Goal: Complete application form

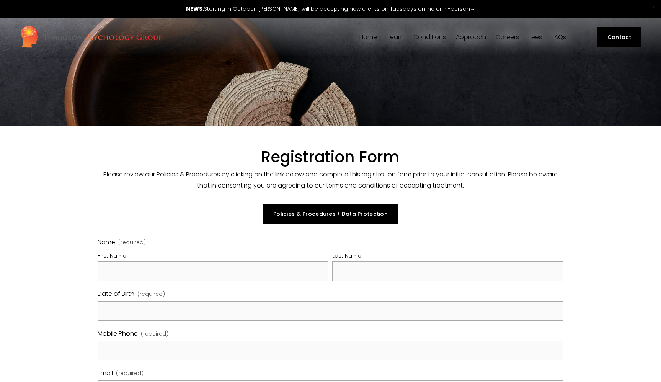
select select "GB"
type input "[PERSON_NAME]"
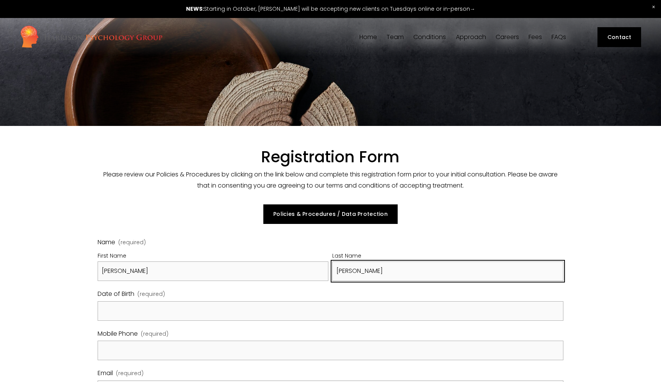
type input "[PERSON_NAME]"
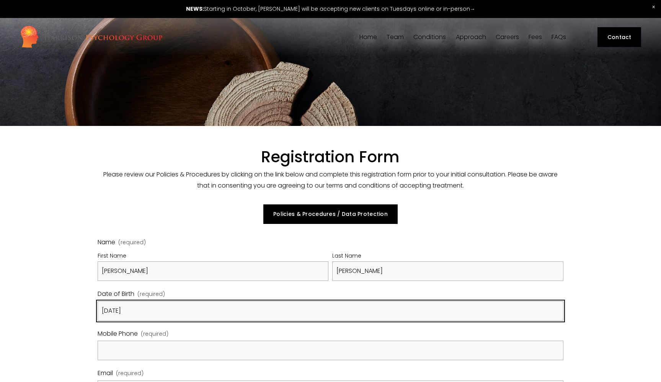
type input "[DATE]"
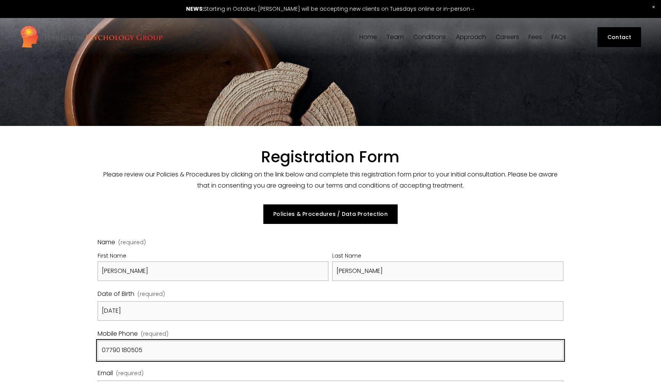
type input "07790 180505"
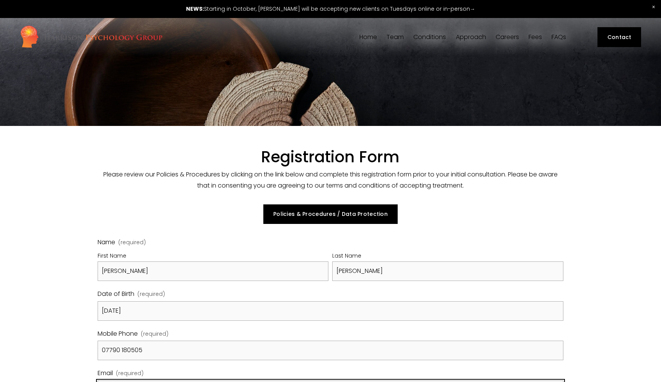
scroll to position [196, 0]
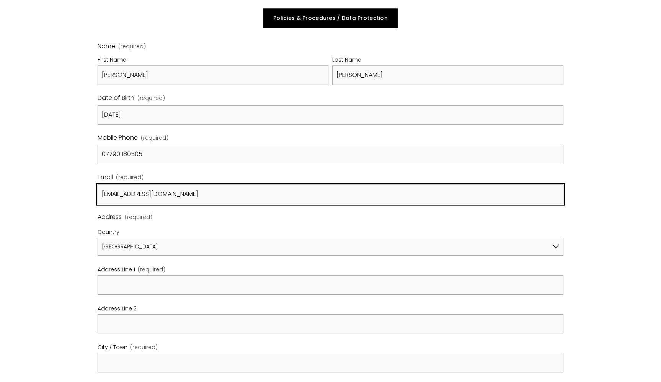
type input "richmorrismusic@gmail.com"
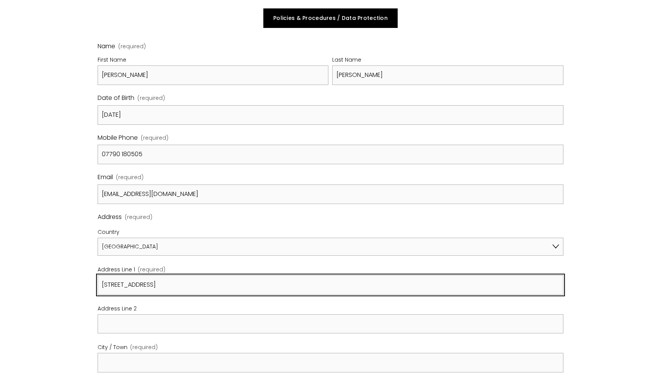
type input "64 Badlis Road"
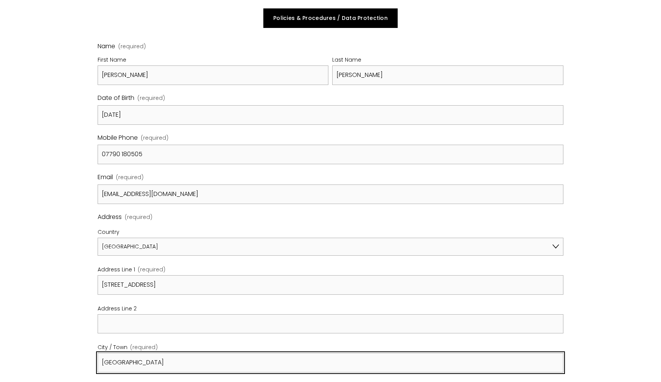
type input "London"
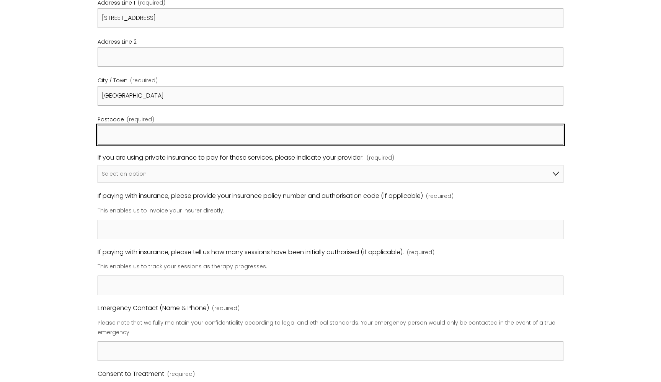
scroll to position [465, 0]
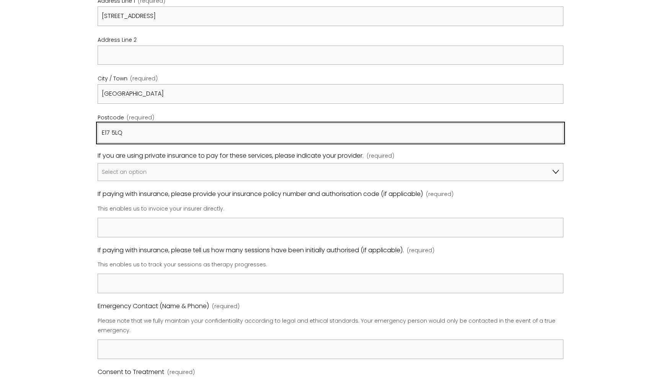
type input "E17 5LQ"
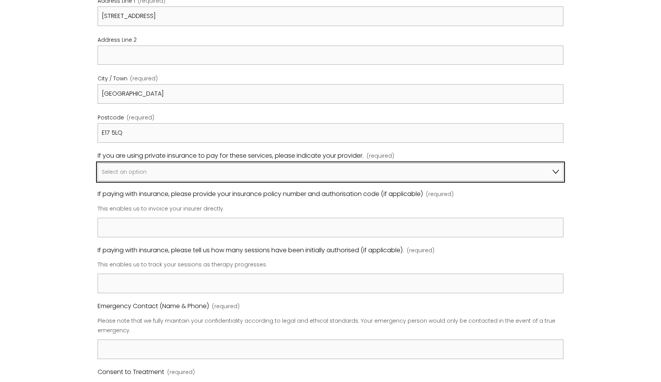
select select "I am not using insurance"
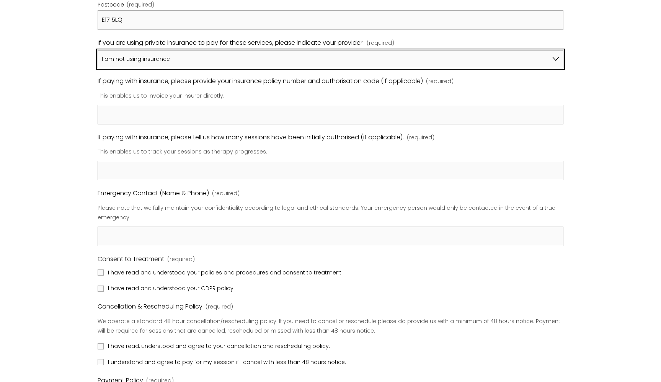
scroll to position [608, 0]
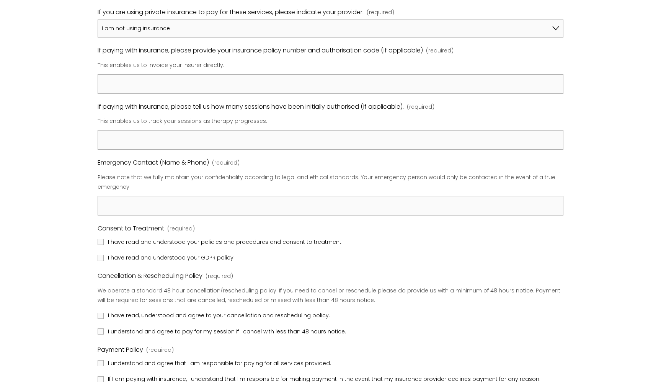
click at [101, 239] on input "I have read and understood your policies and procedures and consent to treatmen…" at bounding box center [101, 242] width 6 height 6
checkbox input "true"
click at [100, 313] on input "I have read, understood and agree to your cancellation and rescheduling policy." at bounding box center [101, 316] width 6 height 6
checkbox input "true"
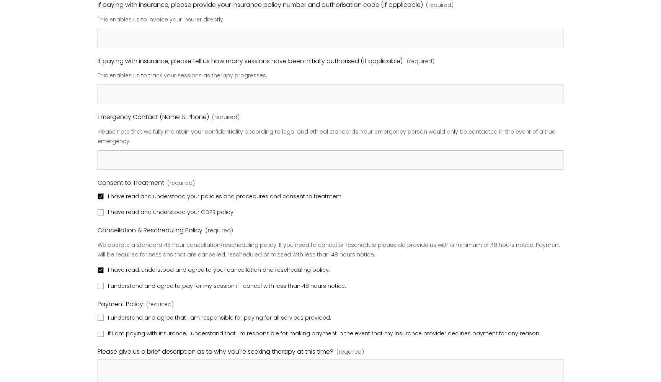
scroll to position [660, 0]
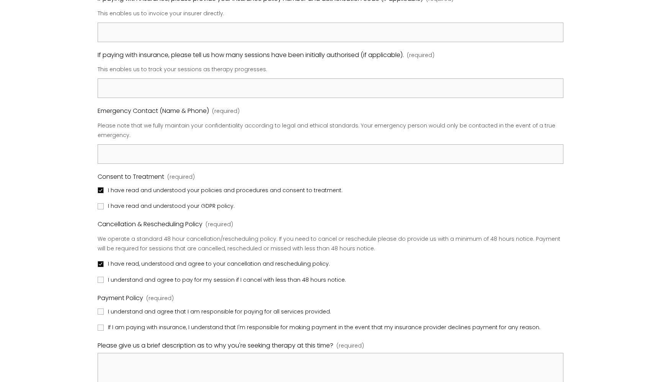
click at [100, 308] on input "I understand and agree that I am responsible for paying for all services provid…" at bounding box center [101, 311] width 6 height 6
checkbox input "true"
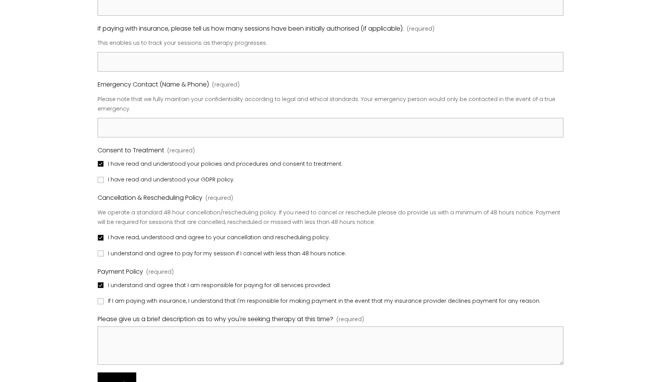
scroll to position [687, 0]
click at [99, 250] on input "I understand and agree to pay for my session if I cancel with less than 48 hour…" at bounding box center [101, 253] width 6 height 6
checkbox input "true"
click at [100, 176] on input "I have read and understood your GDPR policy." at bounding box center [101, 179] width 6 height 6
checkbox input "true"
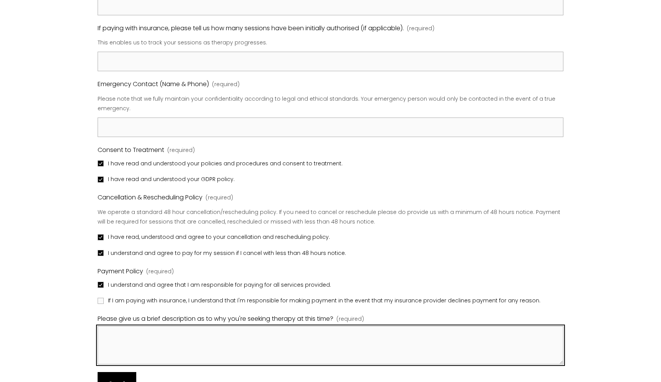
click at [122, 329] on textarea "Please give us a brief description as to why you're seeking therapy at this tim…" at bounding box center [331, 345] width 466 height 38
drag, startPoint x: 179, startPoint y: 326, endPoint x: 107, endPoint y: 322, distance: 72.4
click at [107, 326] on textarea "- Sexual / intimacy issues with my partner -" at bounding box center [331, 345] width 466 height 38
click at [122, 332] on textarea "- Relationship issues with my partner -" at bounding box center [331, 345] width 466 height 38
click at [230, 326] on textarea "- Relationship issues with my partner -" at bounding box center [331, 345] width 466 height 38
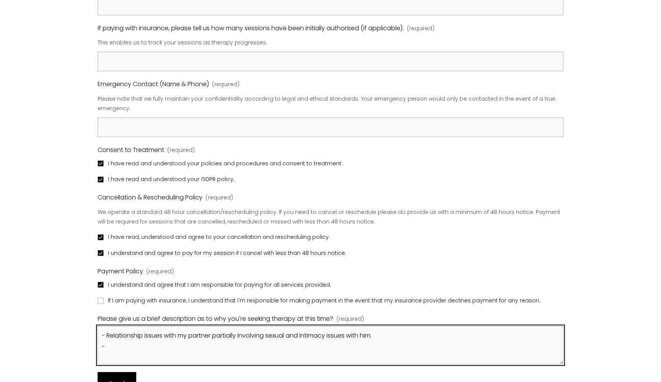
click at [228, 328] on textarea "- Relationship issues with my partner partially involving sexual and intimacy i…" at bounding box center [331, 345] width 466 height 38
click at [230, 331] on textarea "- Relationship issues with my partner partially involving sexual and intimacy i…" at bounding box center [331, 345] width 466 height 38
drag, startPoint x: 384, startPoint y: 328, endPoint x: 350, endPoint y: 328, distance: 33.7
click at [350, 328] on textarea "- Relationship issues with my partner partially involving sexual and intimacy i…" at bounding box center [331, 345] width 466 height 38
click at [233, 331] on textarea "- Relationship issues with my partner partially involving sexual and intimacy i…" at bounding box center [331, 345] width 466 height 38
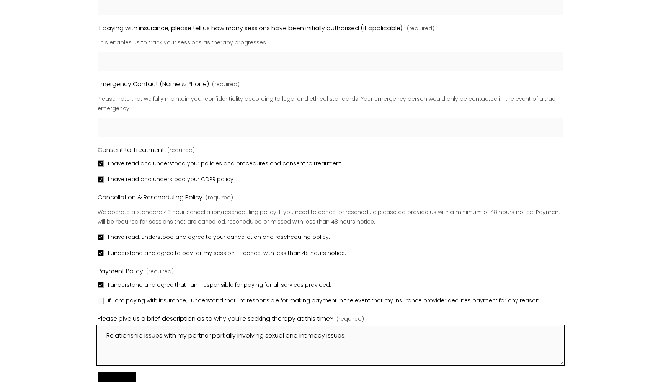
drag, startPoint x: 267, startPoint y: 326, endPoint x: 240, endPoint y: 326, distance: 26.8
click at [240, 326] on textarea "- Relationship issues with my partner partially involving sexual and intimacy i…" at bounding box center [331, 345] width 466 height 38
click at [230, 332] on textarea "- Relationship issues with my partner partially surrounding sexual and intimacy…" at bounding box center [331, 345] width 466 height 38
click at [378, 326] on textarea "- Relationship issues with my partner partially surrounding sexual and intimacy…" at bounding box center [331, 345] width 466 height 38
click at [294, 341] on textarea "- Relationship issues with my partner partially surrounding sexual and intimacy…" at bounding box center [331, 345] width 466 height 38
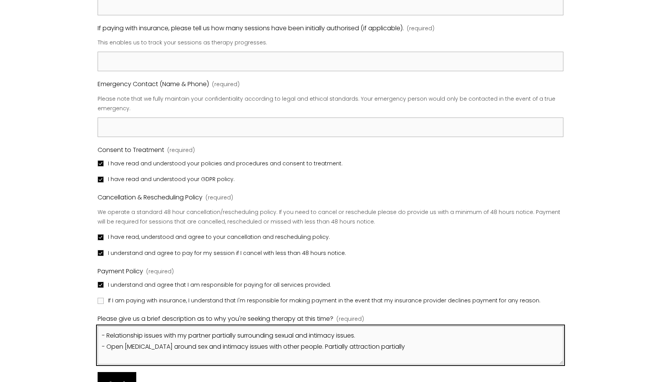
click at [424, 333] on textarea "- Relationship issues with my partner partially surrounding sexual and intimacy…" at bounding box center [331, 345] width 466 height 38
click at [470, 336] on textarea "- Relationship issues with my partner partially surrounding sexual and intimacy…" at bounding box center [331, 345] width 466 height 38
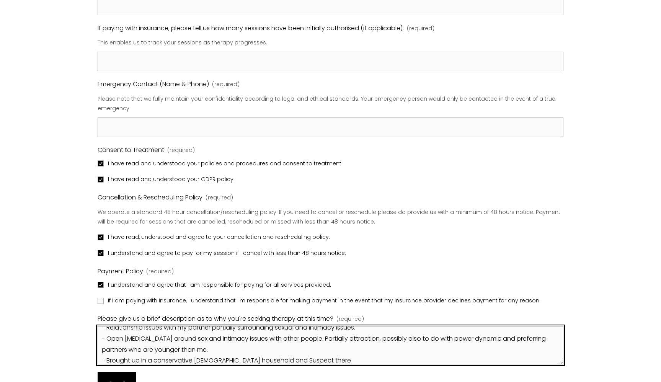
click at [282, 349] on textarea "- Relationship issues with my partner partially surrounding sexual and intimacy…" at bounding box center [331, 345] width 466 height 38
click at [347, 348] on textarea "- Relationship issues with my partner partially surrounding sexual and intimacy…" at bounding box center [331, 345] width 466 height 38
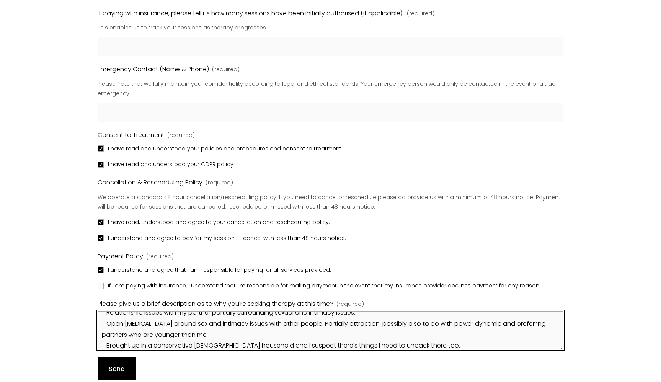
scroll to position [712, 0]
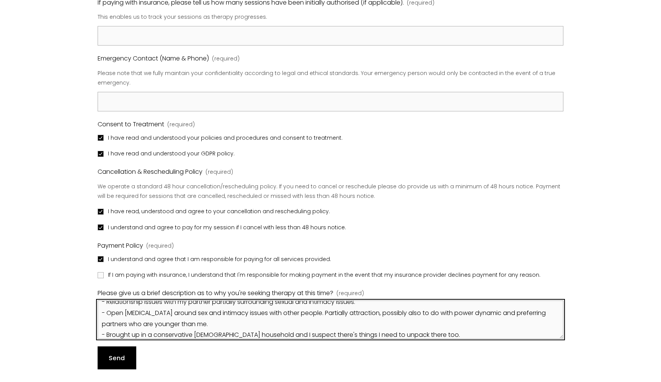
type textarea "- Relationship issues with my partner partially surrounding sexual and intimacy…"
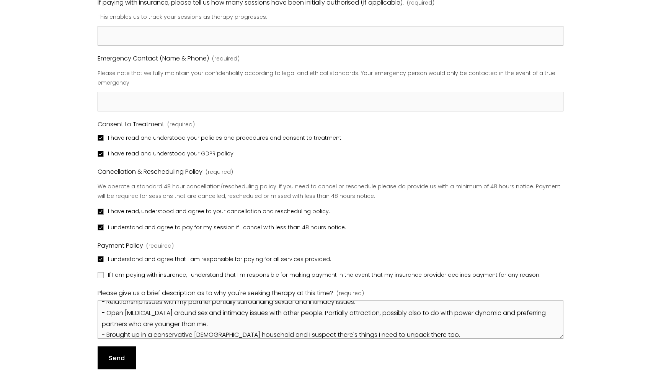
click at [119, 354] on span "Send" at bounding box center [117, 358] width 16 height 9
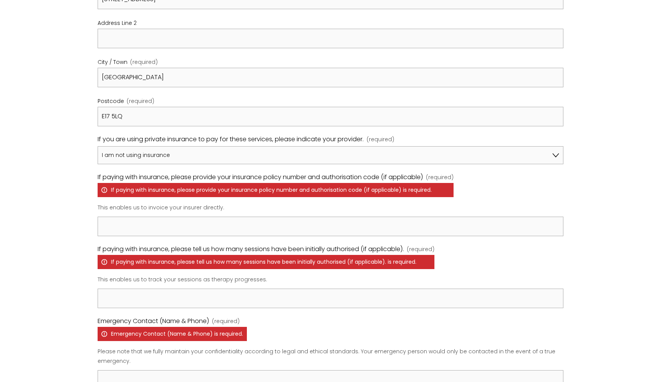
scroll to position [513, 0]
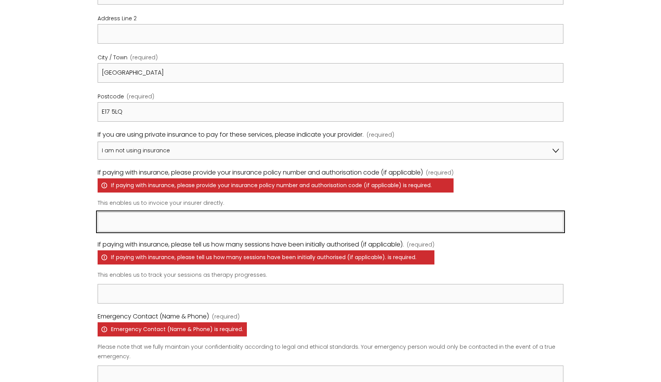
click at [206, 215] on input "If paying with insurance, please provide your insurance policy number and autho…" at bounding box center [331, 222] width 466 height 20
type input "NA"
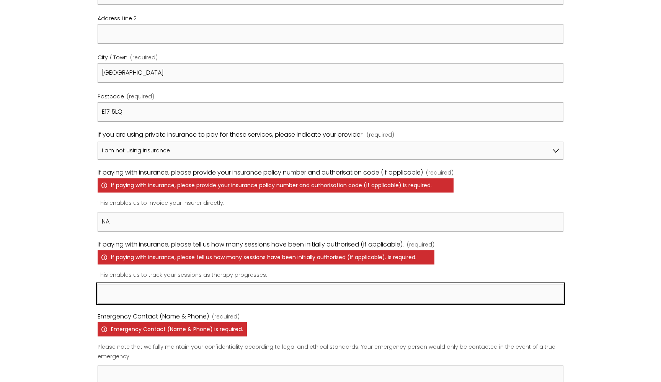
click at [206, 288] on input "If paying with insurance, please tell us how many sessions have been initially …" at bounding box center [331, 294] width 466 height 20
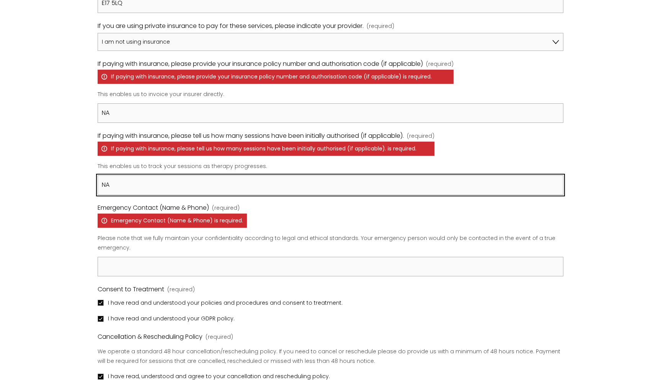
scroll to position [641, 0]
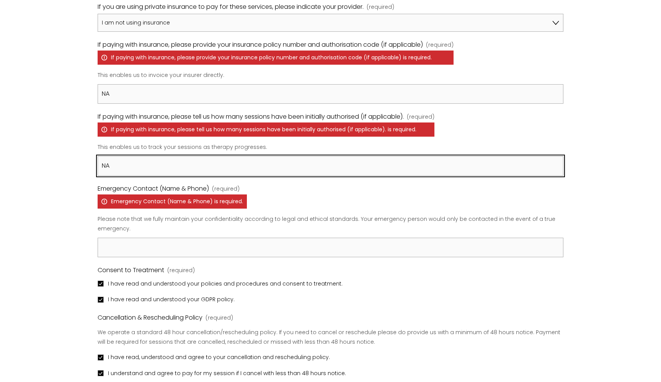
type input "NA"
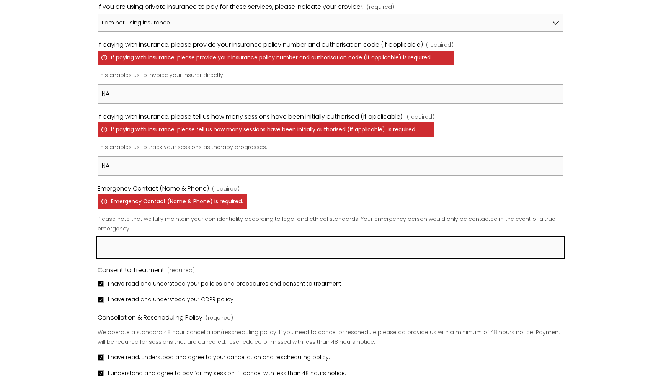
click at [179, 243] on input "Emergency Contact (Name & Phone) (required) Emergency Contact (Name & Phone) is…" at bounding box center [331, 248] width 466 height 20
type input "James Melling - 07901 913681"
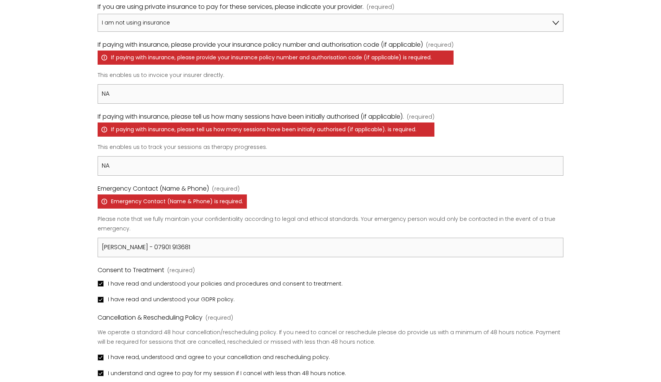
click at [246, 265] on fieldset "Consent to Treatment (required) I have read and understood your policies and pr…" at bounding box center [331, 285] width 466 height 40
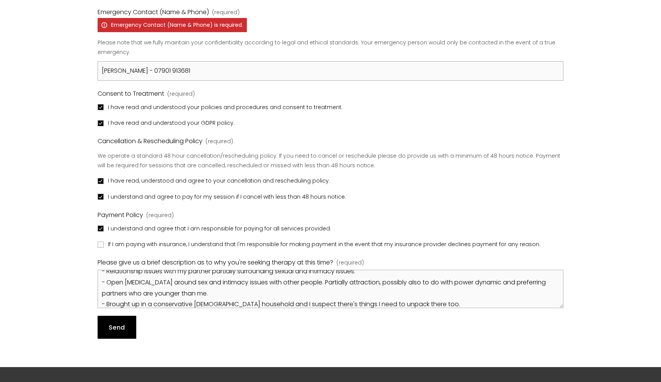
scroll to position [818, 0]
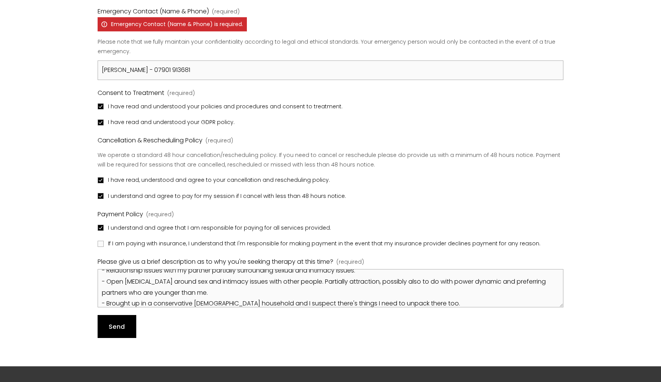
click at [102, 241] on input "If I am paying with insurance, I understand that I'm responsible for making pay…" at bounding box center [101, 244] width 6 height 6
checkbox input "true"
click at [113, 322] on span "Send" at bounding box center [117, 326] width 16 height 9
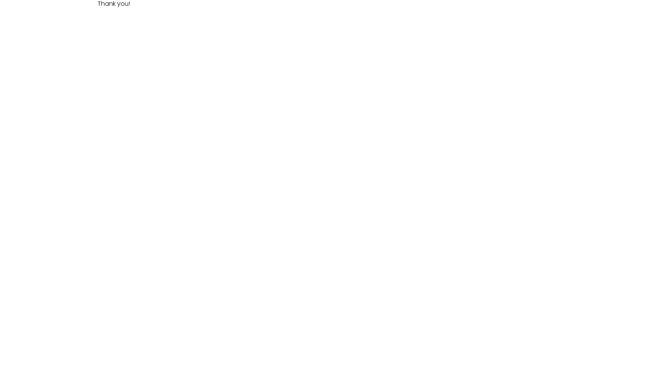
scroll to position [61, 0]
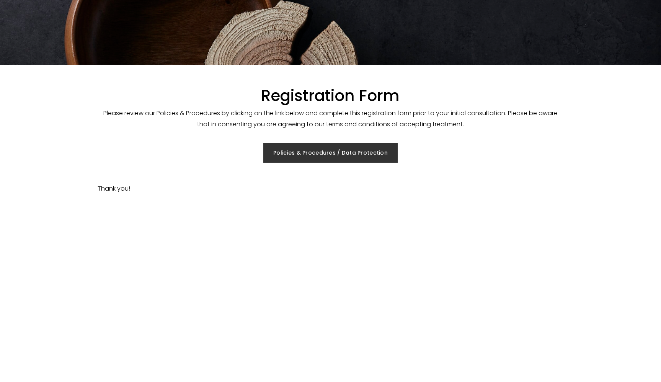
click at [326, 150] on link "Policies & Procedures / Data Protection" at bounding box center [330, 153] width 134 height 20
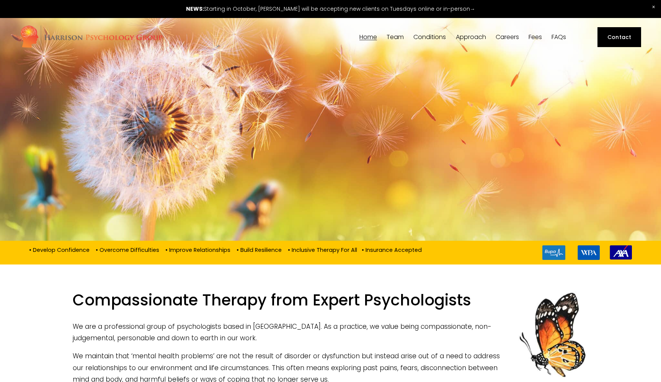
click at [0, 0] on span "[PERSON_NAME]" at bounding box center [0, 0] width 0 height 0
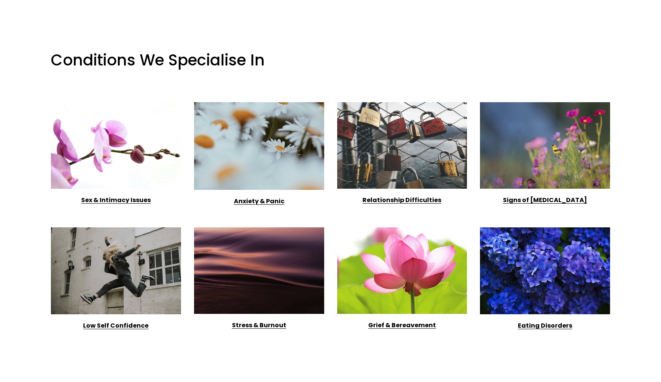
scroll to position [986, 0]
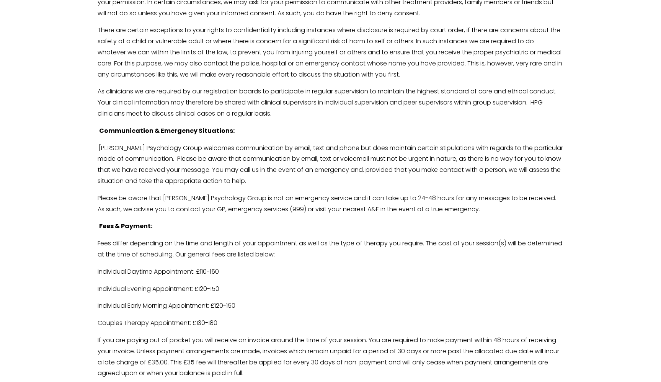
scroll to position [1933, 0]
